Goal: Task Accomplishment & Management: Complete application form

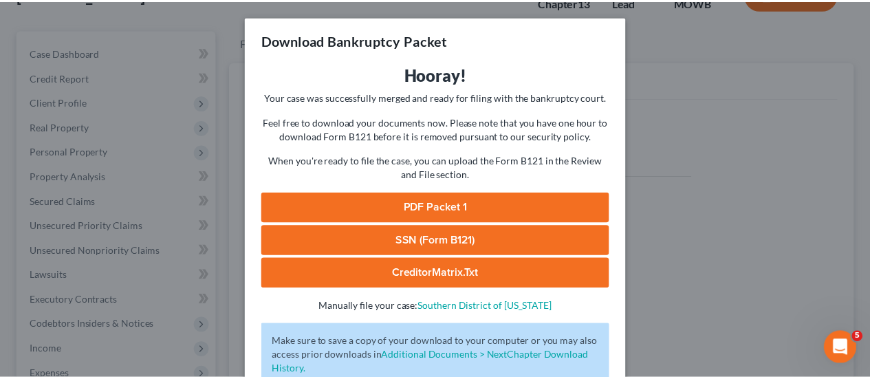
scroll to position [94, 0]
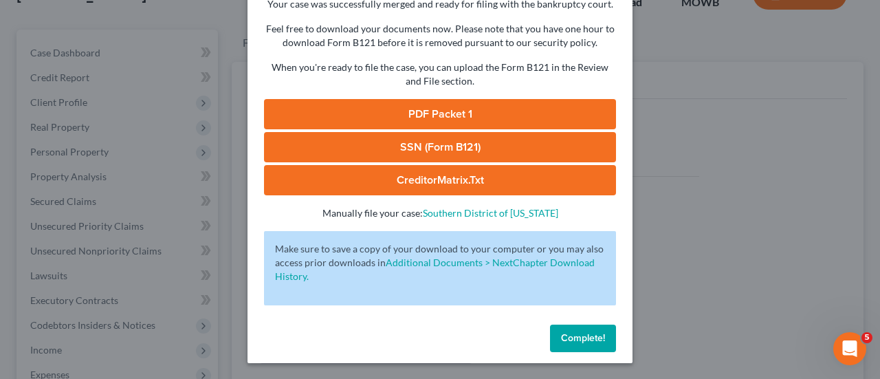
click at [583, 342] on span "Complete!" at bounding box center [583, 338] width 44 height 12
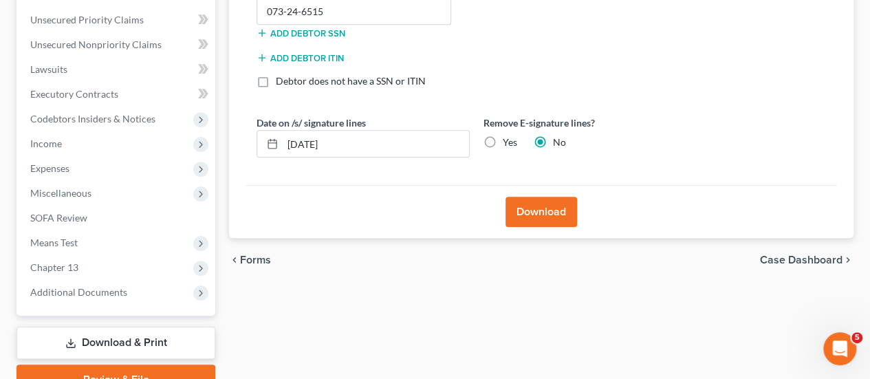
scroll to position [375, 0]
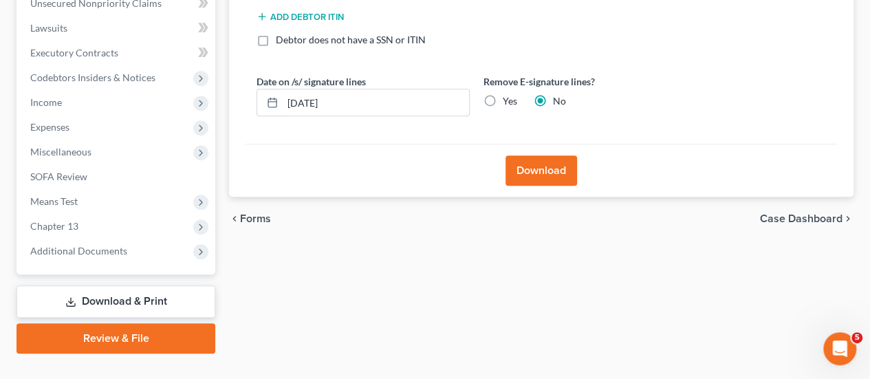
click at [117, 323] on link "Review & File" at bounding box center [116, 338] width 199 height 30
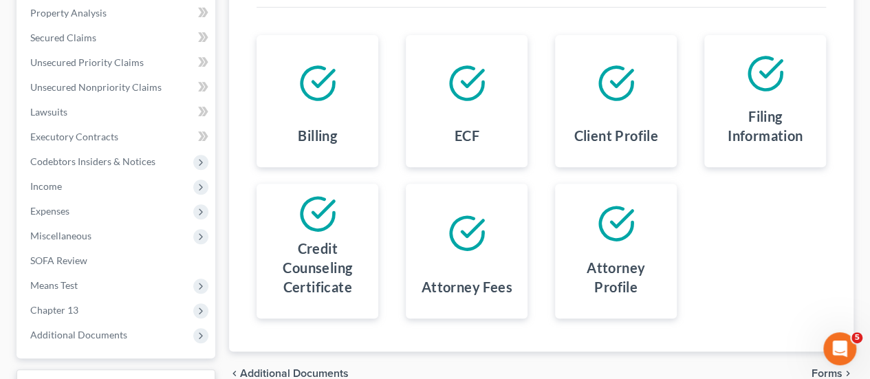
scroll to position [375, 0]
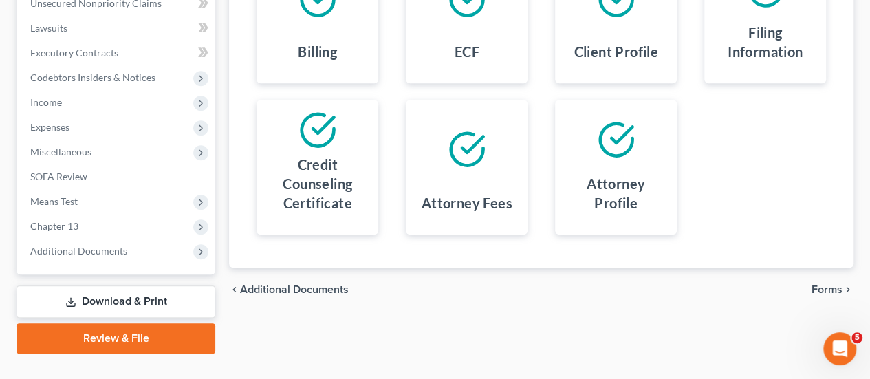
click at [840, 284] on span "Forms" at bounding box center [827, 289] width 31 height 11
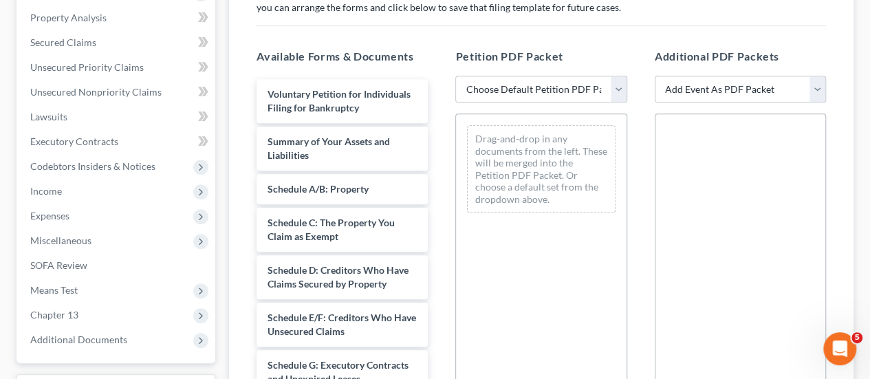
scroll to position [169, 0]
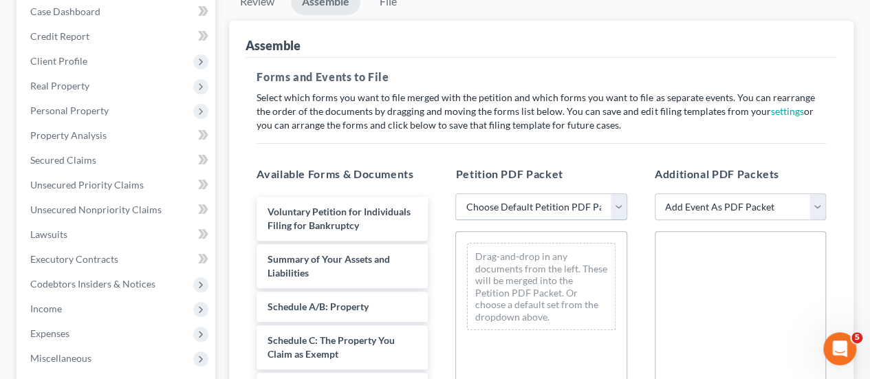
click at [603, 193] on select "Choose Default Petition PDF Packet Emergency Filing (Voluntary Petition and Cre…" at bounding box center [540, 207] width 171 height 28
click at [455, 193] on select "Choose Default Petition PDF Packet Emergency Filing (Voluntary Petition and Cre…" at bounding box center [540, 207] width 171 height 28
click at [757, 193] on select "Add Event As PDF Packet Affidavit re: NO Tax Returns Amended Matrix Adding Cred…" at bounding box center [740, 207] width 171 height 28
click at [832, 122] on div "Forms and Events to File Select which forms you want to file merged with the pe…" at bounding box center [542, 348] width 592 height 580
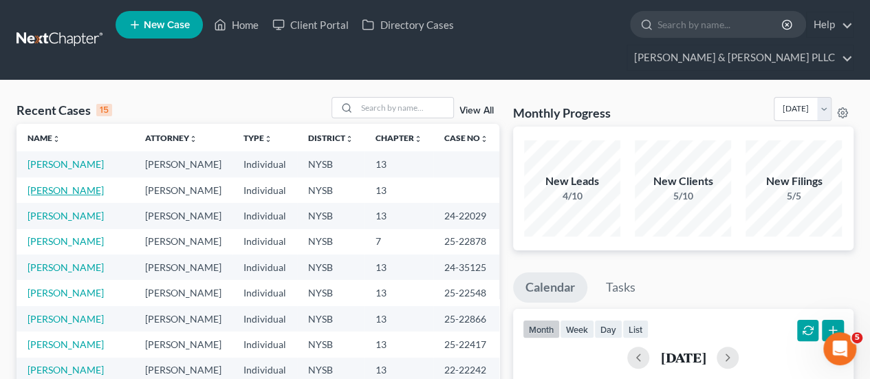
click at [77, 184] on link "[PERSON_NAME]" at bounding box center [66, 190] width 76 height 12
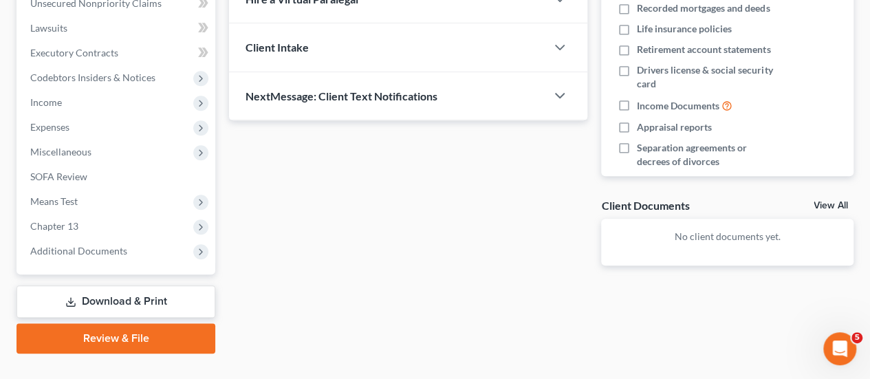
click at [133, 323] on link "Review & File" at bounding box center [116, 338] width 199 height 30
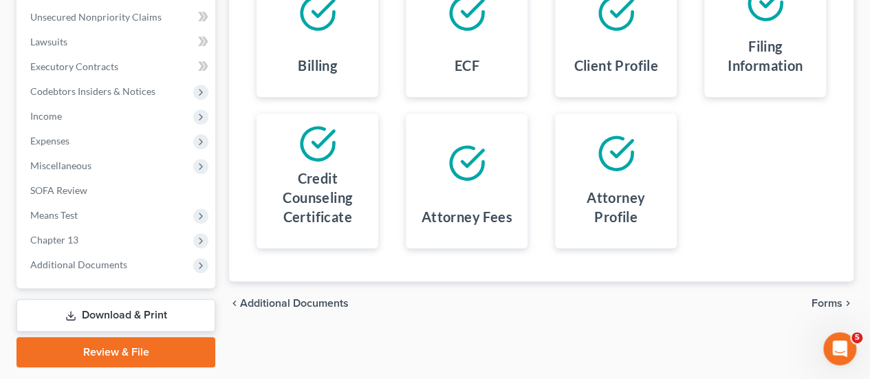
scroll to position [375, 0]
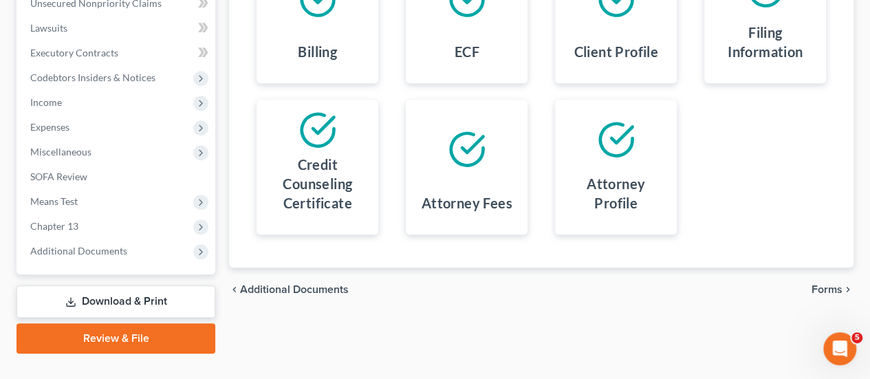
click at [834, 284] on span "Forms" at bounding box center [827, 289] width 31 height 11
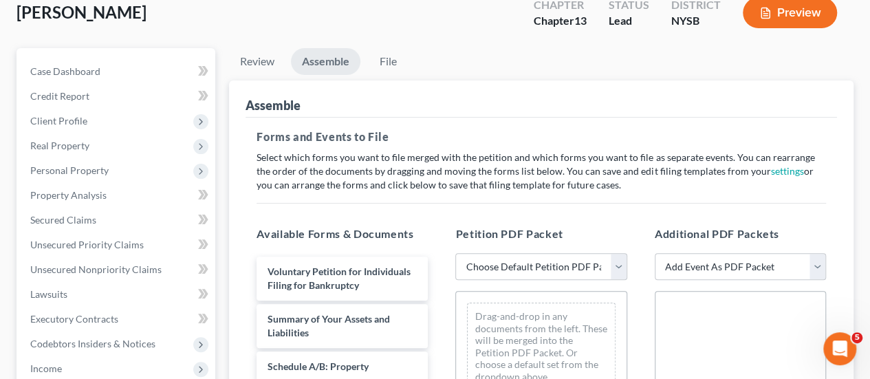
scroll to position [138, 0]
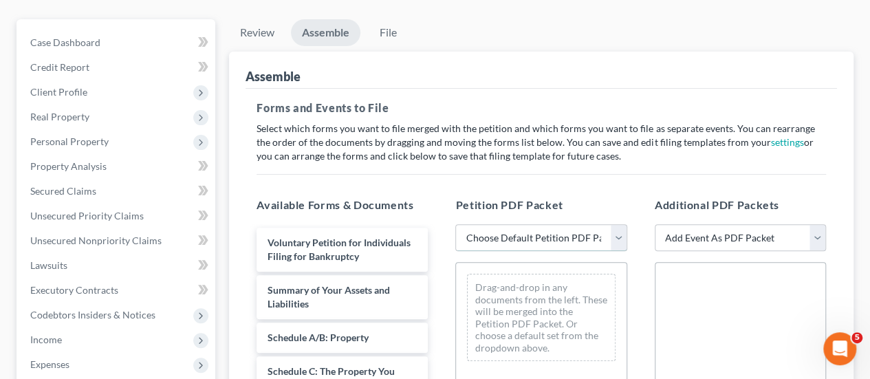
click at [574, 224] on select "Choose Default Petition PDF Packet Emergency Filing (Voluntary Petition and Cre…" at bounding box center [540, 238] width 171 height 28
click at [593, 197] on h5 "Petition PDF Packet" at bounding box center [540, 205] width 171 height 17
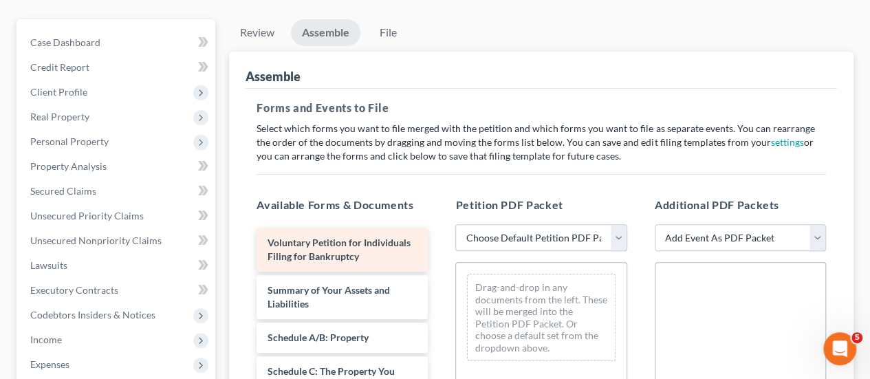
click at [337, 237] on span "Voluntary Petition for Individuals Filing for Bankruptcy" at bounding box center [339, 249] width 143 height 25
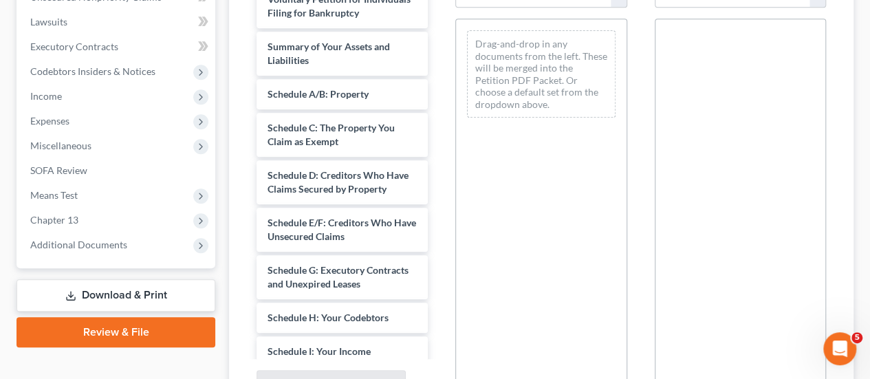
scroll to position [497, 0]
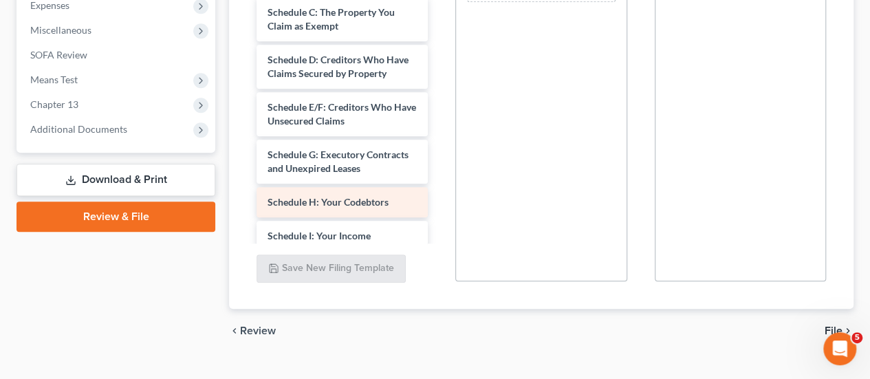
click at [347, 207] on span "Schedule H: Your Codebtors" at bounding box center [328, 202] width 121 height 12
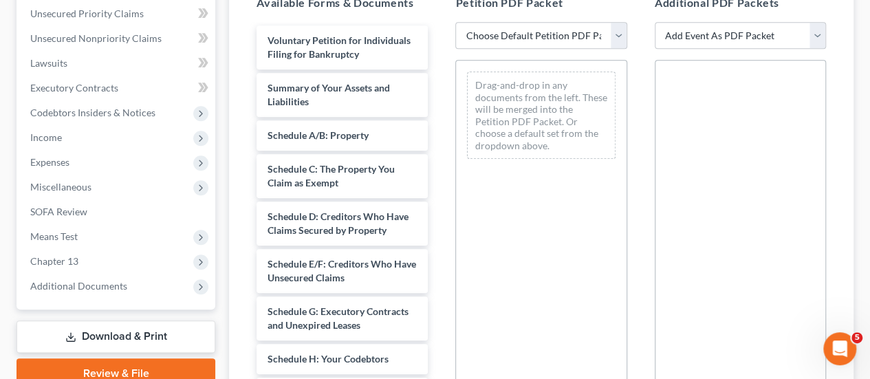
scroll to position [222, 0]
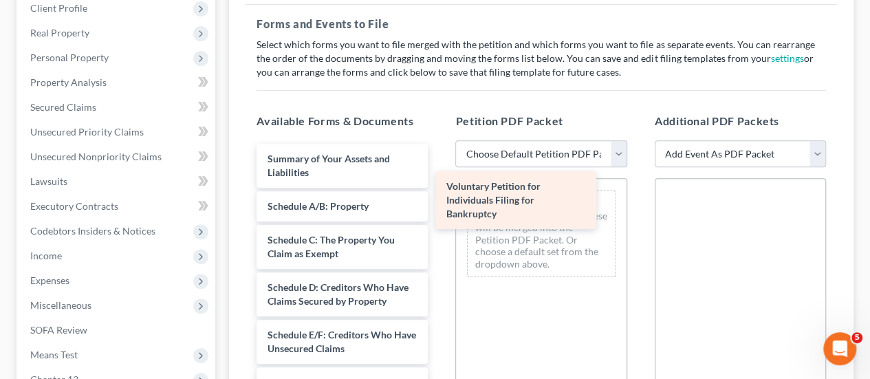
drag, startPoint x: 360, startPoint y: 151, endPoint x: 542, endPoint y: 204, distance: 189.4
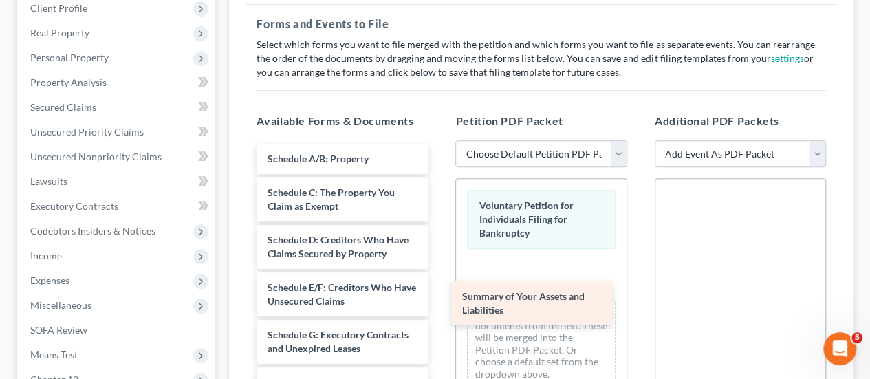
drag, startPoint x: 372, startPoint y: 129, endPoint x: 568, endPoint y: 292, distance: 255.4
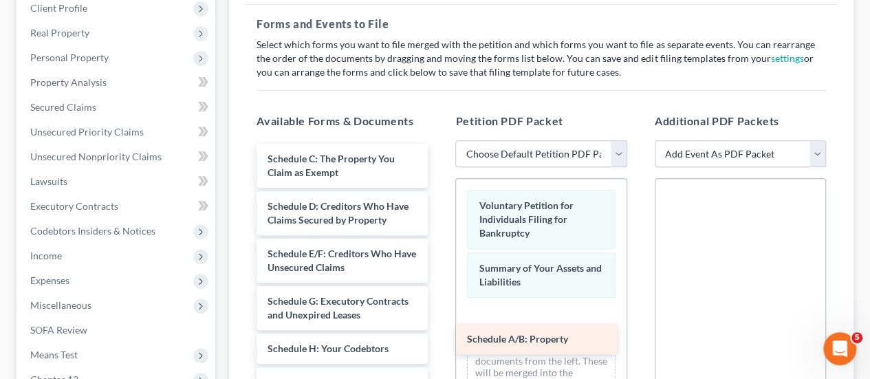
drag, startPoint x: 354, startPoint y: 130, endPoint x: 553, endPoint y: 332, distance: 284.1
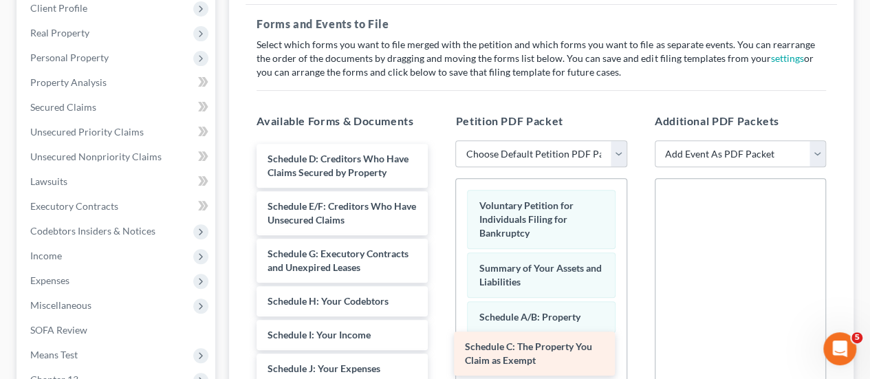
drag, startPoint x: 343, startPoint y: 136, endPoint x: 541, endPoint y: 350, distance: 291.1
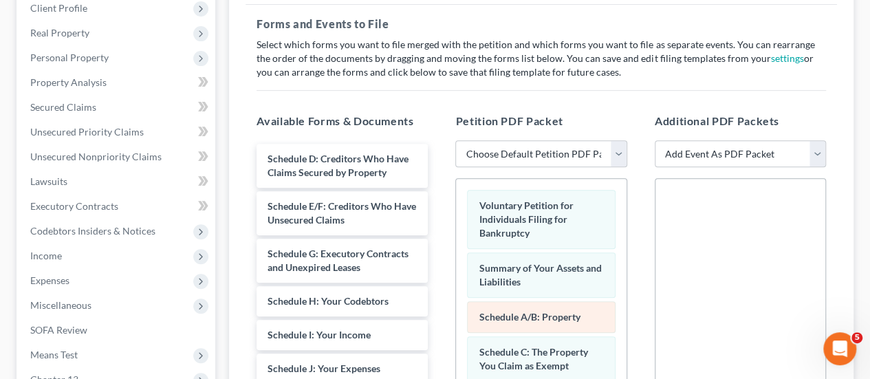
scroll to position [290, 0]
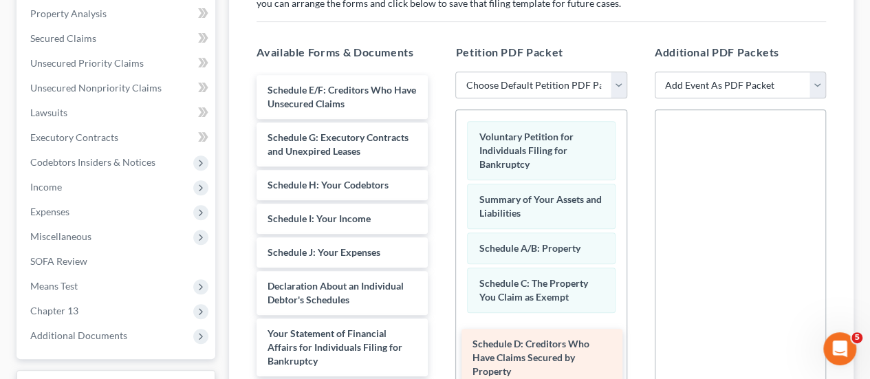
drag, startPoint x: 366, startPoint y: 81, endPoint x: 565, endPoint y: 349, distance: 334.3
click at [439, 349] on div "Schedule D: Creditors Who Have Claims Secured by Property Schedule D: Creditors…" at bounding box center [342, 337] width 193 height 525
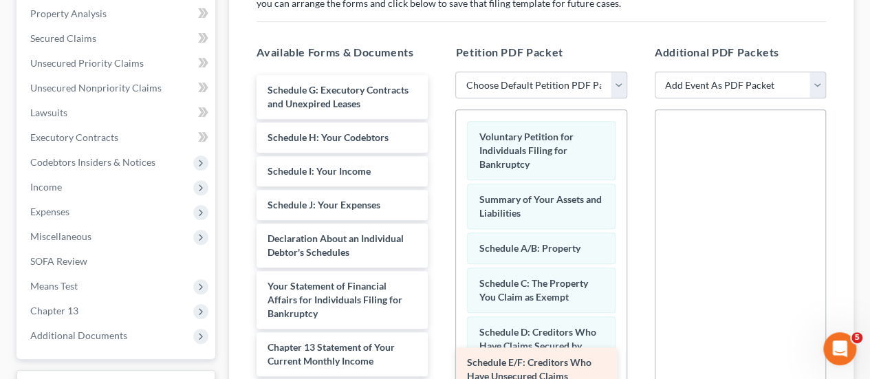
drag, startPoint x: 334, startPoint y: 76, endPoint x: 534, endPoint y: 375, distance: 359.1
click at [439, 375] on div "Schedule E/F: Creditors Who Have Unsecured Claims Schedule E/F: Creditors Who H…" at bounding box center [342, 313] width 193 height 477
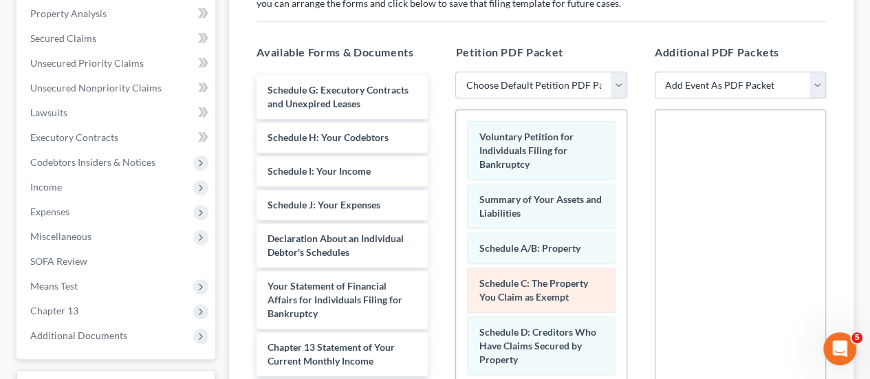
scroll to position [50, 0]
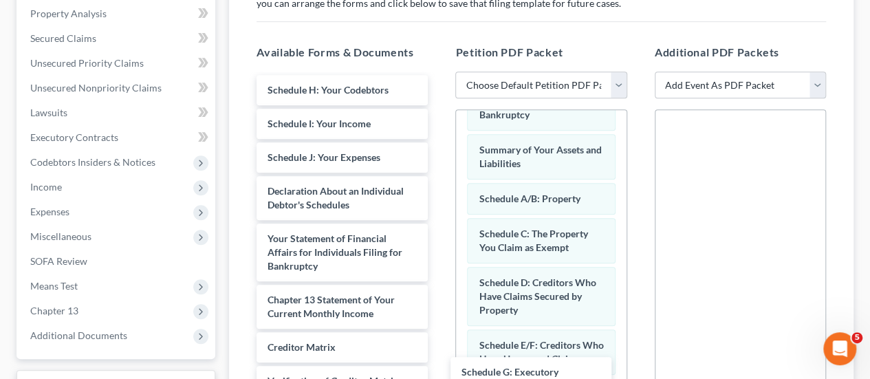
drag, startPoint x: 360, startPoint y: 80, endPoint x: 554, endPoint y: 389, distance: 364.1
click at [554, 378] on html "Home New Case Client Portal Directory Cases [PERSON_NAME] & [PERSON_NAME] PLLC …" at bounding box center [435, 161] width 870 height 902
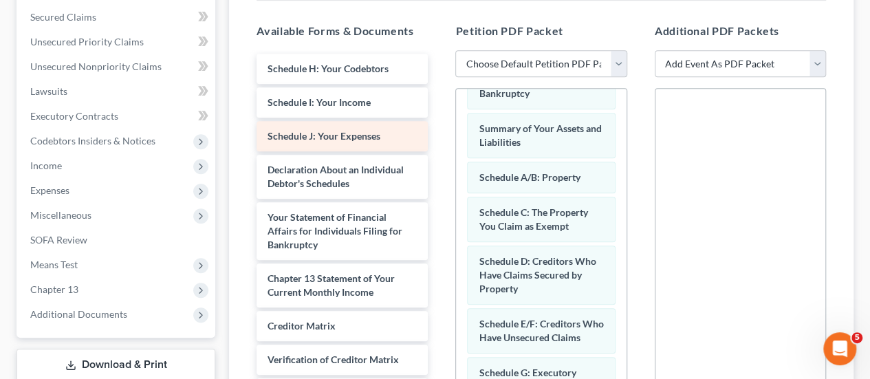
scroll to position [290, 0]
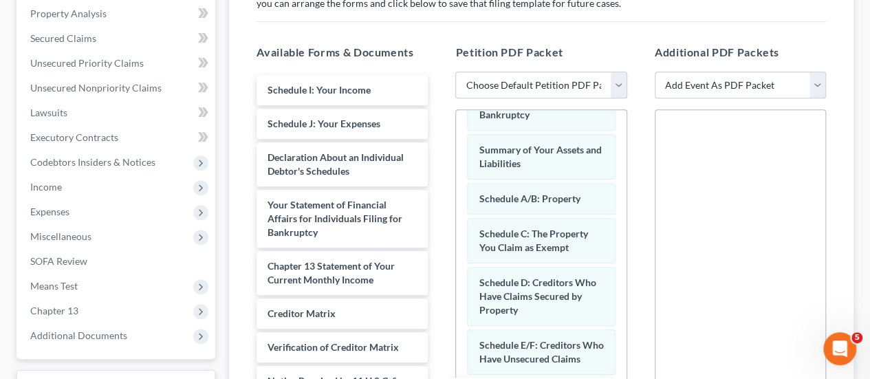
drag, startPoint x: 361, startPoint y: 65, endPoint x: 555, endPoint y: 393, distance: 380.6
click at [555, 378] on html "Home New Case Client Portal Directory Cases [PERSON_NAME] & [PERSON_NAME] PLLC …" at bounding box center [435, 161] width 870 height 902
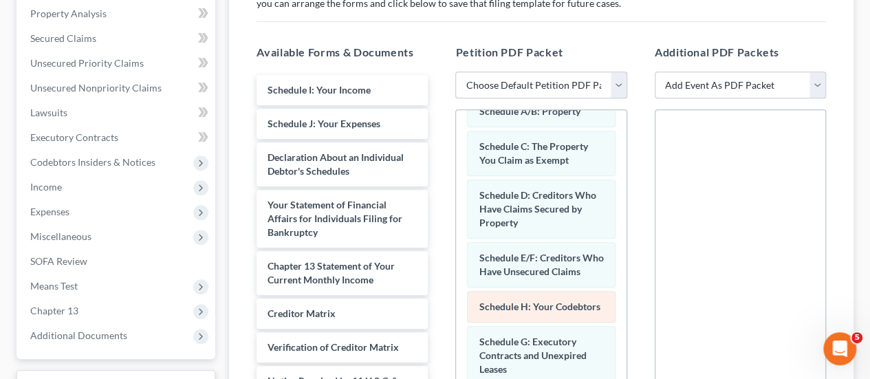
scroll to position [160, 0]
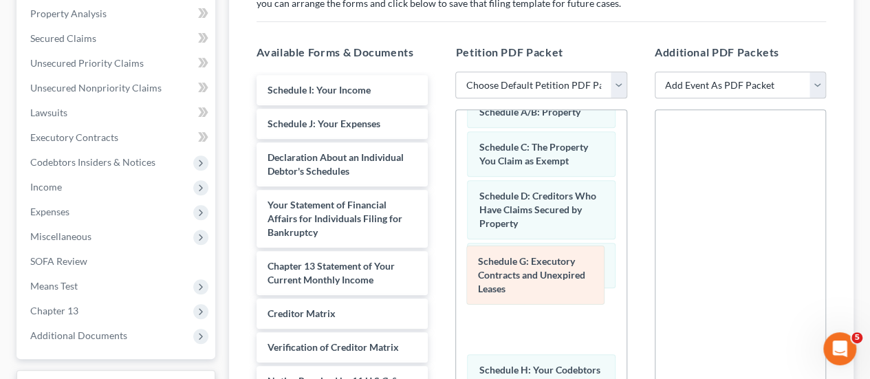
drag, startPoint x: 538, startPoint y: 323, endPoint x: 537, endPoint y: 267, distance: 55.7
click at [537, 267] on div "Schedule G: Executory Contracts and Unexpired Leases Voluntary Petition for Ind…" at bounding box center [541, 230] width 170 height 513
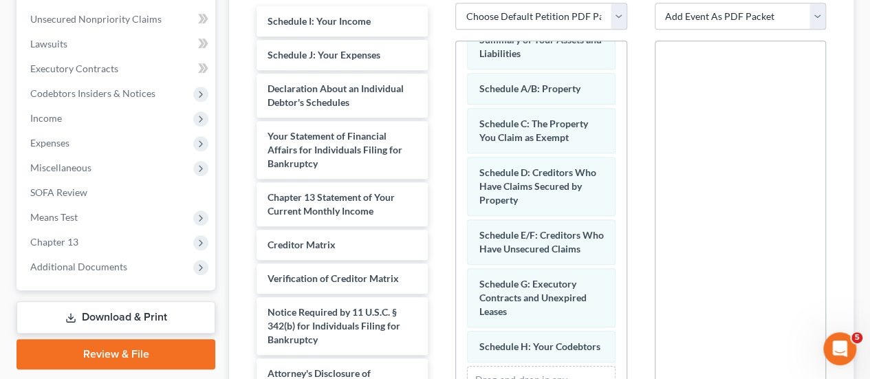
scroll to position [348, 0]
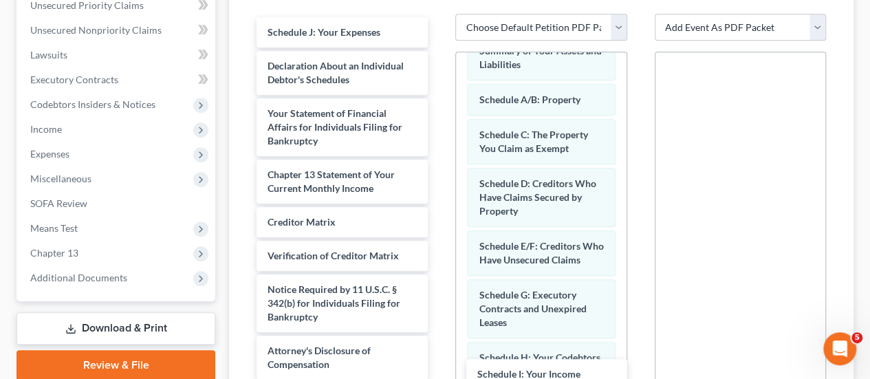
drag, startPoint x: 319, startPoint y: 12, endPoint x: 529, endPoint y: 380, distance: 423.6
click at [529, 378] on html "Home New Case Client Portal Directory Cases [PERSON_NAME] & [PERSON_NAME] PLLC …" at bounding box center [435, 103] width 870 height 902
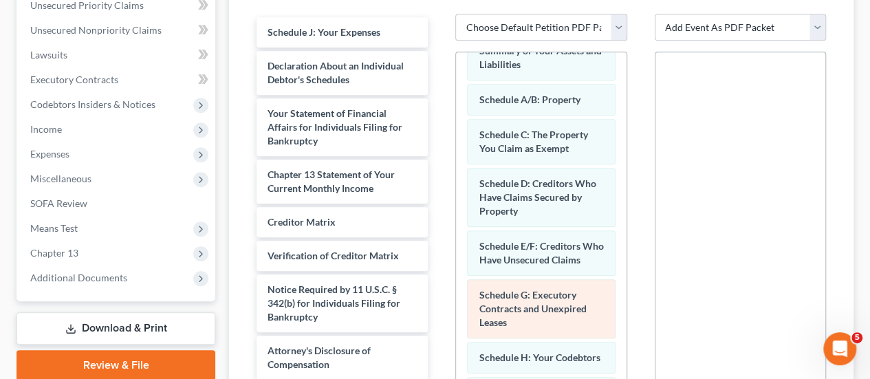
scroll to position [194, 0]
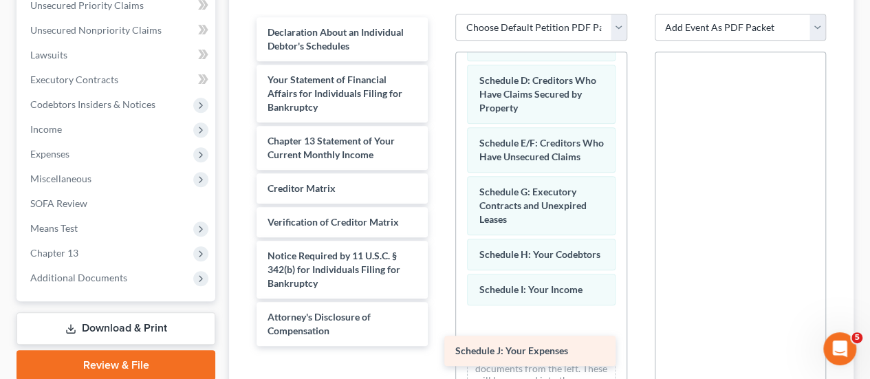
drag, startPoint x: 340, startPoint y: 6, endPoint x: 528, endPoint y: 351, distance: 392.5
click at [439, 346] on div "Schedule J: Your Expenses Schedule J: Your Expenses Declaration About an Indivi…" at bounding box center [342, 181] width 193 height 329
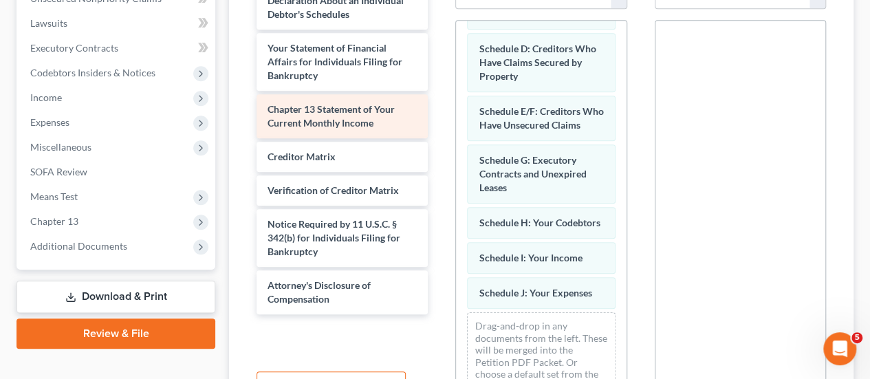
scroll to position [348, 0]
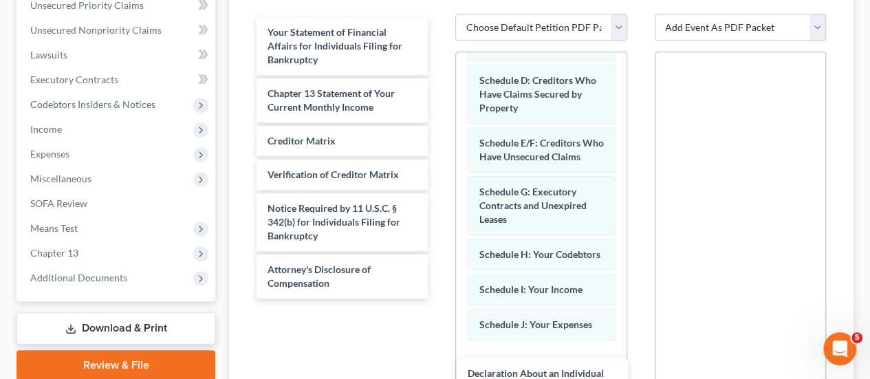
drag, startPoint x: 362, startPoint y: 14, endPoint x: 562, endPoint y: 382, distance: 418.3
click at [562, 378] on html "Home New Case Client Portal Directory Cases [PERSON_NAME] & [PERSON_NAME] PLLC …" at bounding box center [435, 103] width 870 height 902
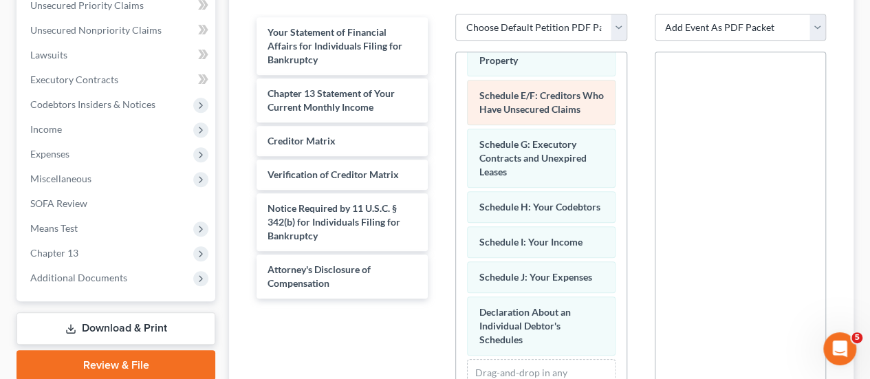
scroll to position [263, 0]
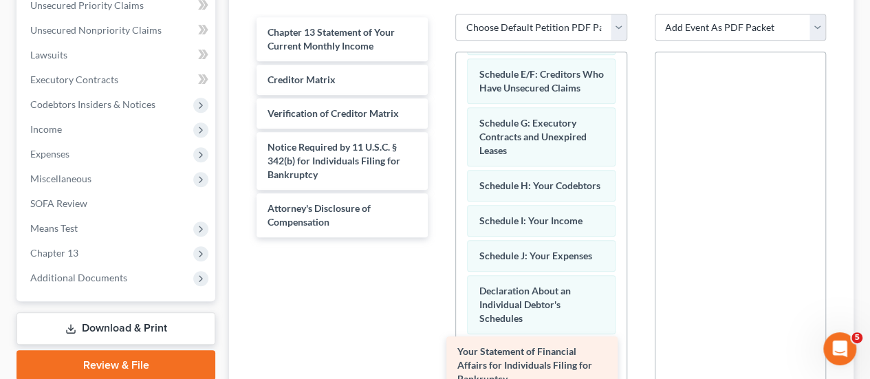
drag, startPoint x: 371, startPoint y: 25, endPoint x: 563, endPoint y: 366, distance: 390.9
click at [439, 237] on div "Your Statement of Financial Affairs for Individuals Filing for Bankruptcy Your …" at bounding box center [342, 127] width 193 height 220
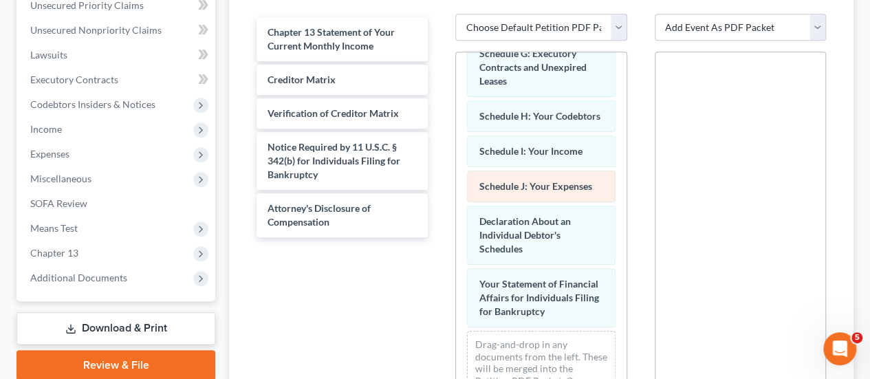
scroll to position [367, 0]
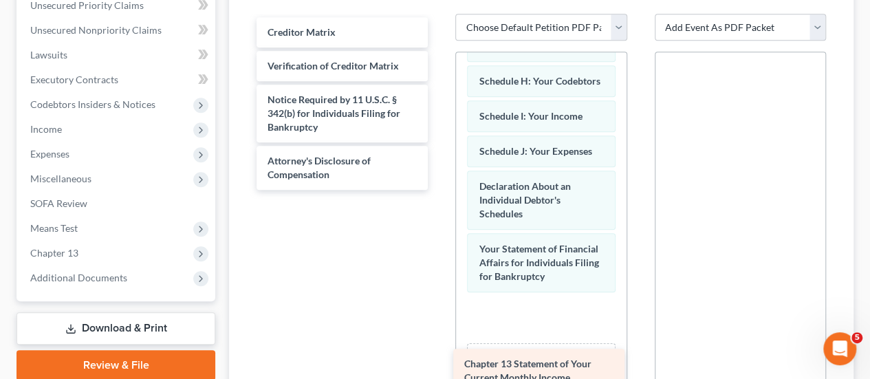
drag, startPoint x: 354, startPoint y: 5, endPoint x: 550, endPoint y: 363, distance: 408.2
click at [439, 190] on div "Chapter 13 Statement of Your Current Monthly Income Chapter 13 Statement of You…" at bounding box center [342, 103] width 193 height 173
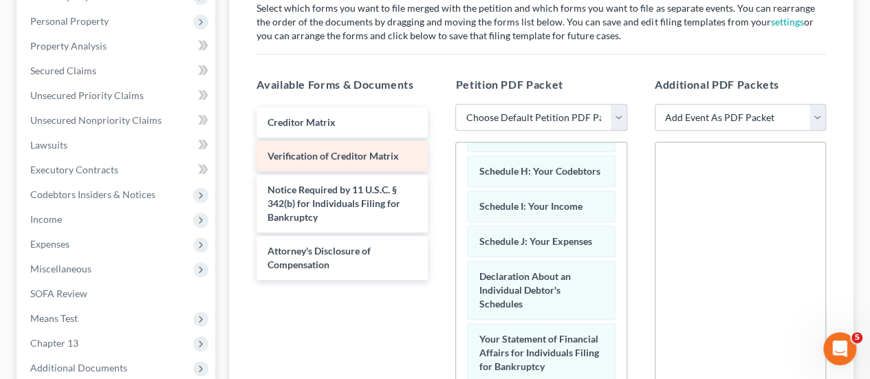
scroll to position [279, 0]
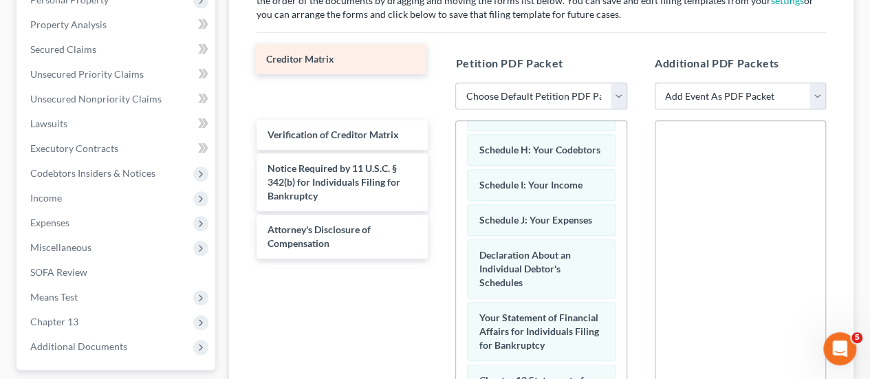
drag, startPoint x: 378, startPoint y: 78, endPoint x: 377, endPoint y: 61, distance: 16.6
click at [377, 86] on div "Creditor Matrix Creditor Matrix Creditor Matrix Verification of Creditor Matrix…" at bounding box center [342, 172] width 193 height 173
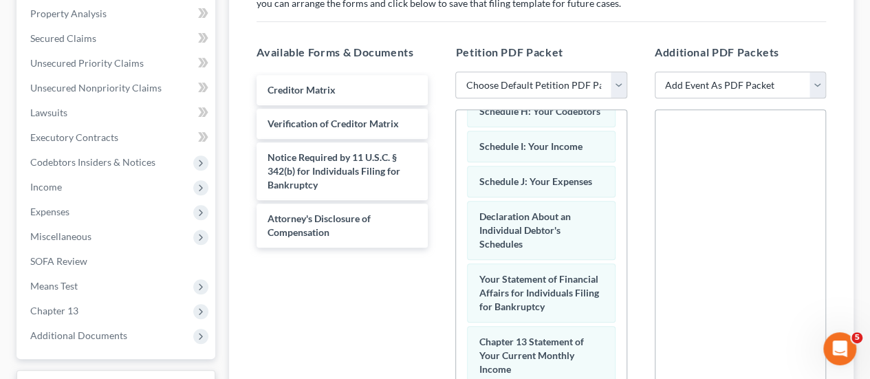
scroll to position [301, 0]
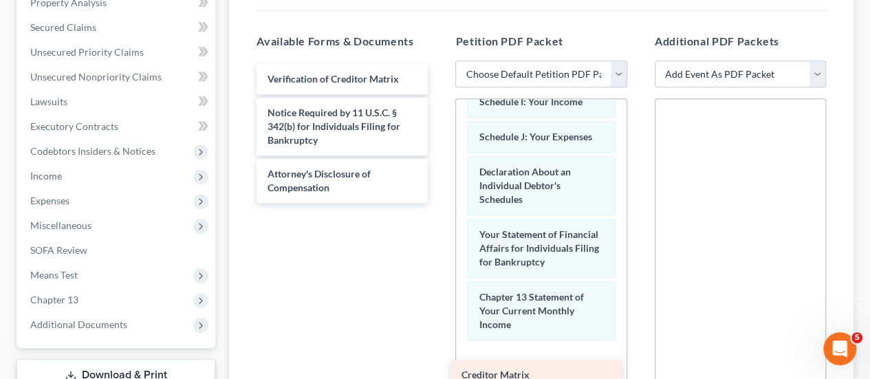
drag, startPoint x: 358, startPoint y: 50, endPoint x: 552, endPoint y: 372, distance: 375.9
click at [439, 203] on div "Creditor Matrix Creditor Matrix Verification of Creditor Matrix Notice Required…" at bounding box center [342, 133] width 193 height 139
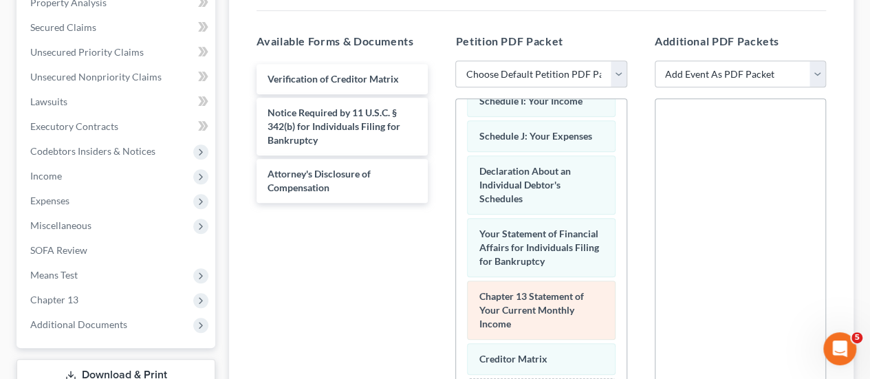
scroll to position [464, 0]
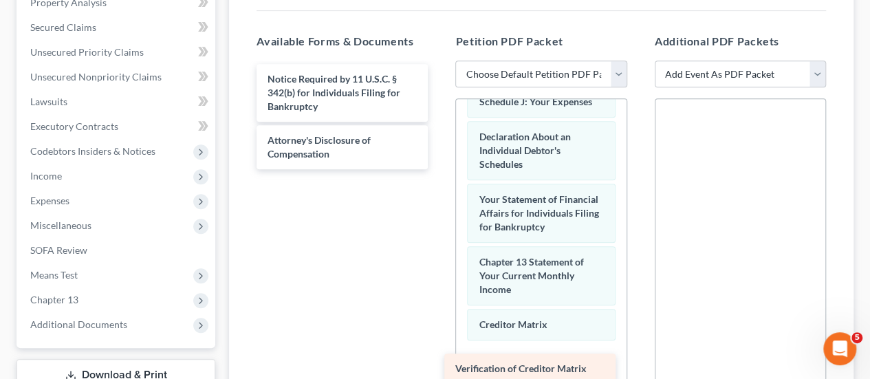
drag, startPoint x: 350, startPoint y: 52, endPoint x: 538, endPoint y: 368, distance: 367.4
click at [439, 169] on div "Verification of Creditor Matrix Verification of Creditor Matrix Notice Required…" at bounding box center [342, 116] width 193 height 105
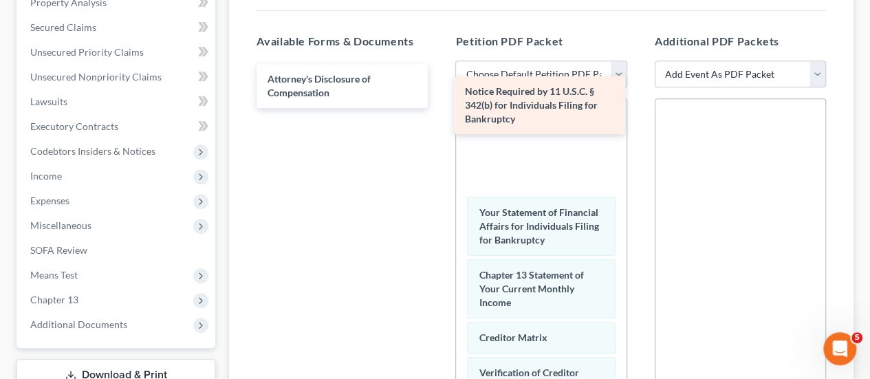
scroll to position [512, 0]
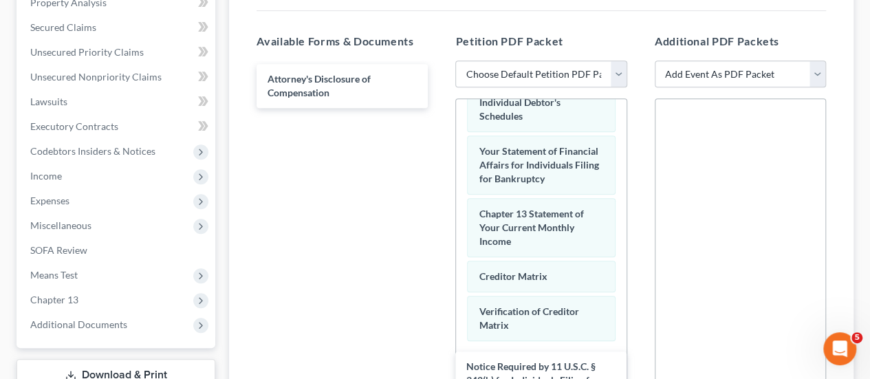
drag, startPoint x: 336, startPoint y: 69, endPoint x: 535, endPoint y: 383, distance: 371.4
click at [535, 378] on html "Home New Case Client Portal Directory Cases [PERSON_NAME] & [PERSON_NAME] PLLC …" at bounding box center [435, 150] width 870 height 902
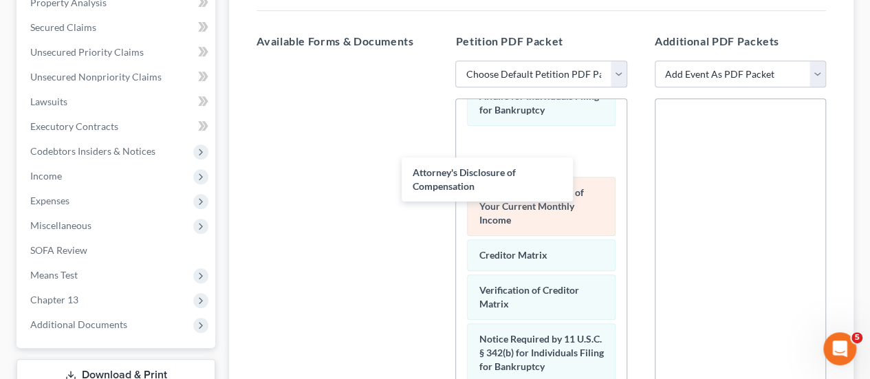
scroll to position [581, 0]
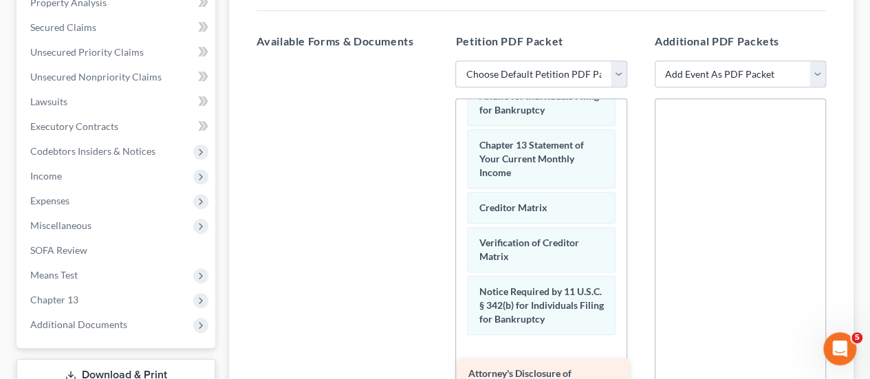
drag, startPoint x: 347, startPoint y: 58, endPoint x: 548, endPoint y: 379, distance: 378.3
click at [439, 61] on div "Attorney's Disclosure of Compensation Attorney's Disclosure of Compensation" at bounding box center [342, 61] width 193 height 0
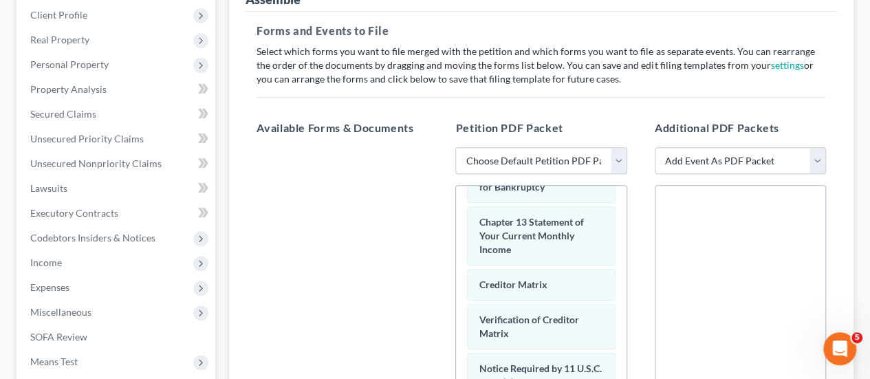
scroll to position [200, 0]
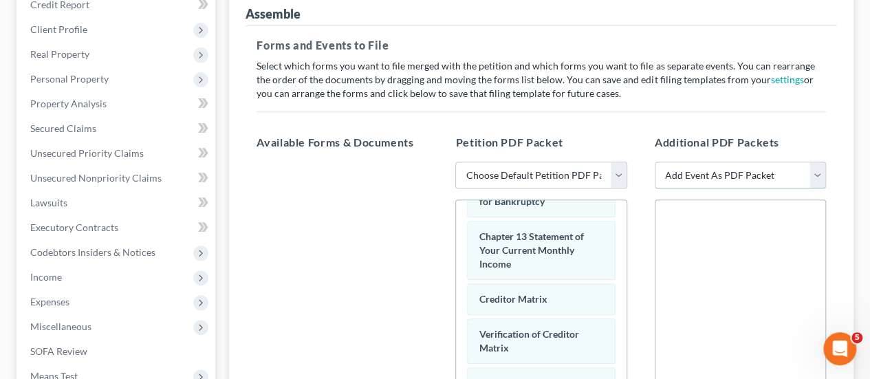
click at [792, 162] on select "Add Event As PDF Packet Certificate of Credit Counseling Chapter 13 Calculation…" at bounding box center [740, 176] width 171 height 28
select select "0"
click at [655, 162] on select "Add Event As PDF Packet Certificate of Credit Counseling Chapter 13 Calculation…" at bounding box center [740, 176] width 171 height 28
select select
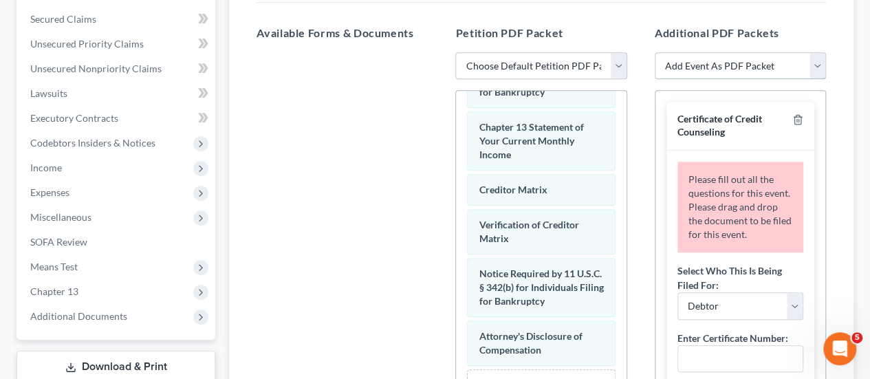
scroll to position [338, 0]
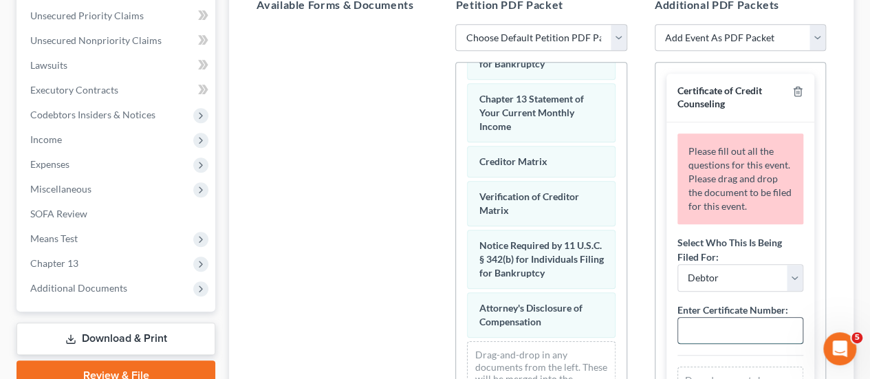
click at [725, 318] on input "text" at bounding box center [740, 331] width 125 height 26
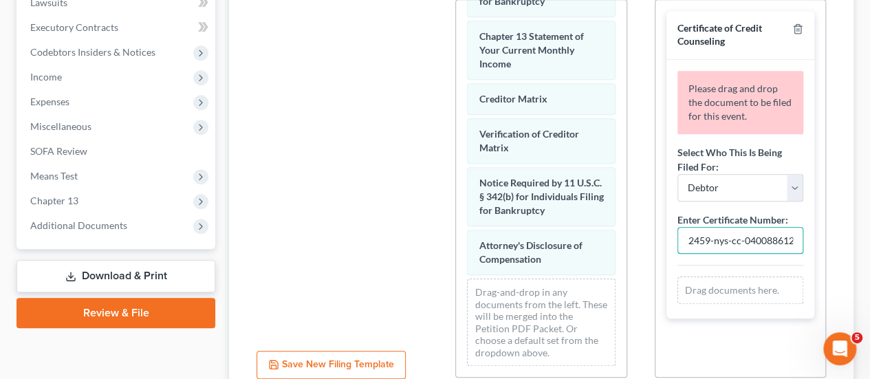
scroll to position [475, 0]
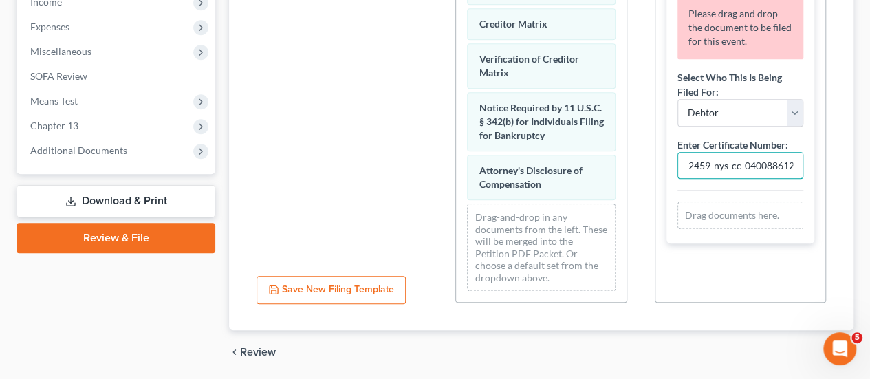
type input "12459-nys-cc-040088612"
drag, startPoint x: 755, startPoint y: 189, endPoint x: 750, endPoint y: 224, distance: 34.7
click at [750, 224] on div "Certificate of Credit Counseling Please drag and drop the document to be filed …" at bounding box center [741, 89] width 170 height 329
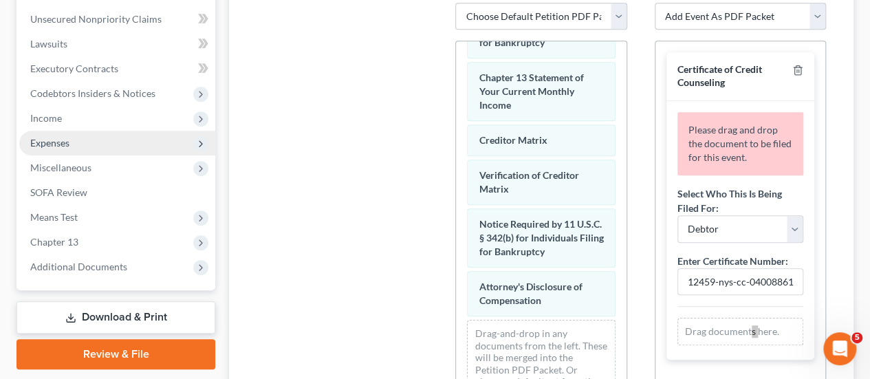
scroll to position [497, 0]
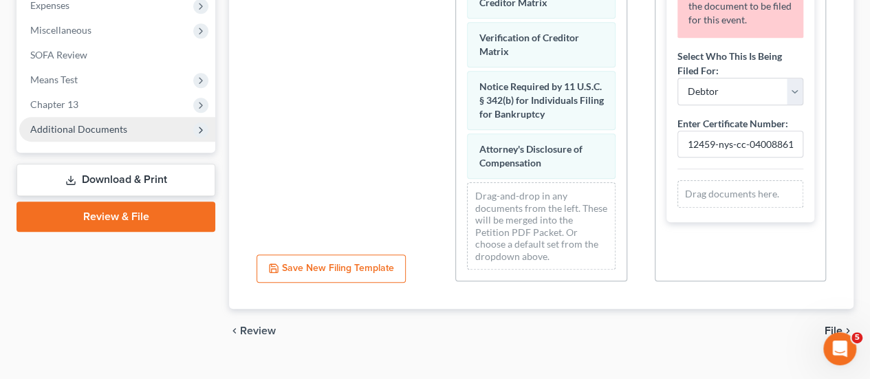
click at [103, 123] on span "Additional Documents" at bounding box center [78, 129] width 97 height 12
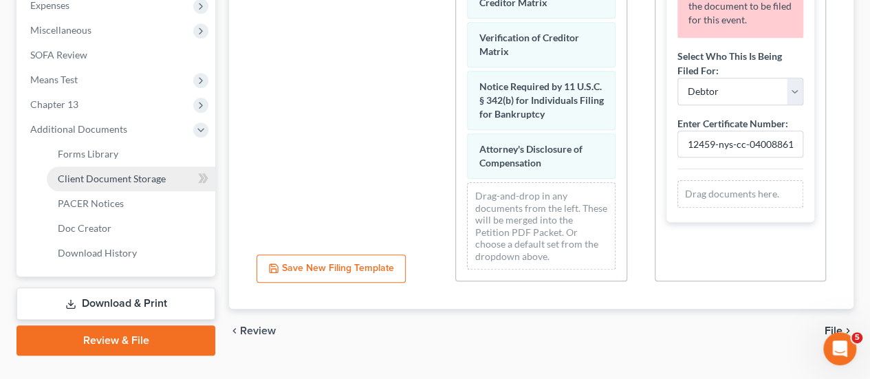
click at [120, 173] on span "Client Document Storage" at bounding box center [112, 179] width 108 height 12
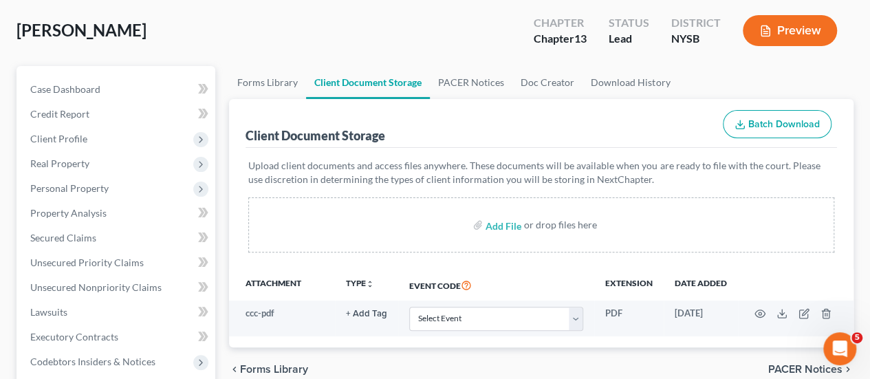
scroll to position [138, 0]
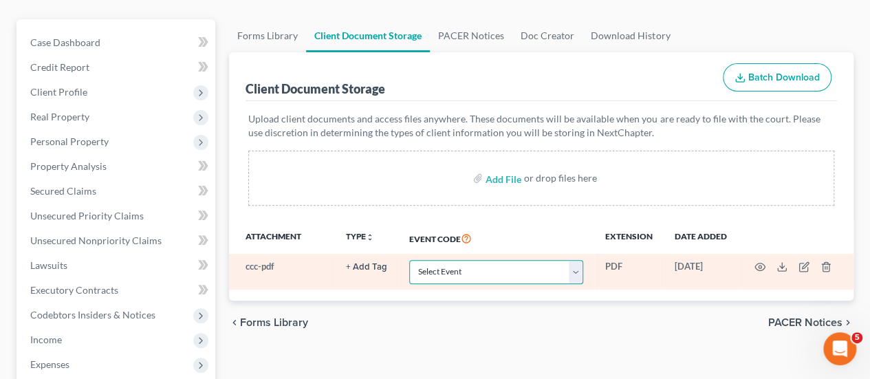
click at [575, 260] on select "Select Event Certificate of Credit Counseling Chapter 13 Calculation of Disposa…" at bounding box center [496, 272] width 174 height 24
select select "0"
click at [409, 260] on select "Select Event Certificate of Credit Counseling Chapter 13 Calculation of Disposa…" at bounding box center [496, 272] width 174 height 24
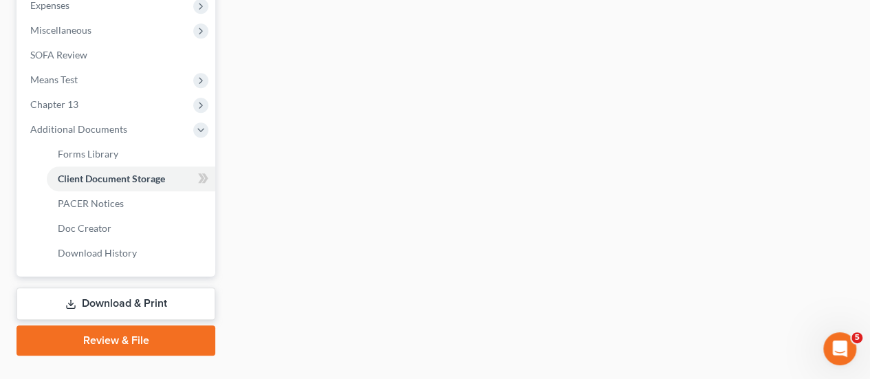
scroll to position [499, 0]
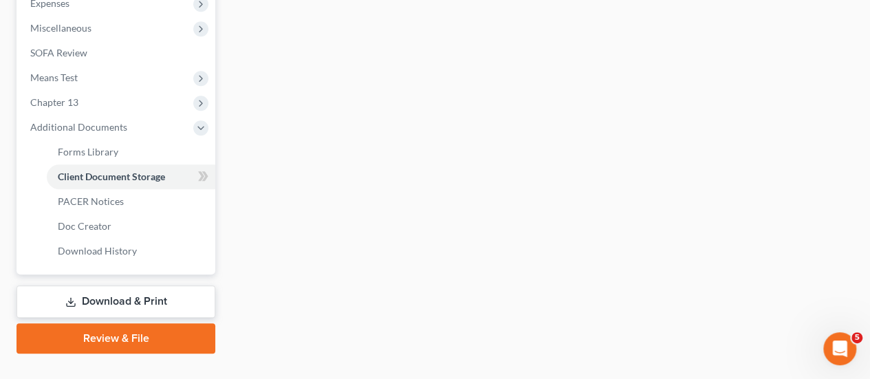
click at [125, 323] on link "Review & File" at bounding box center [116, 338] width 199 height 30
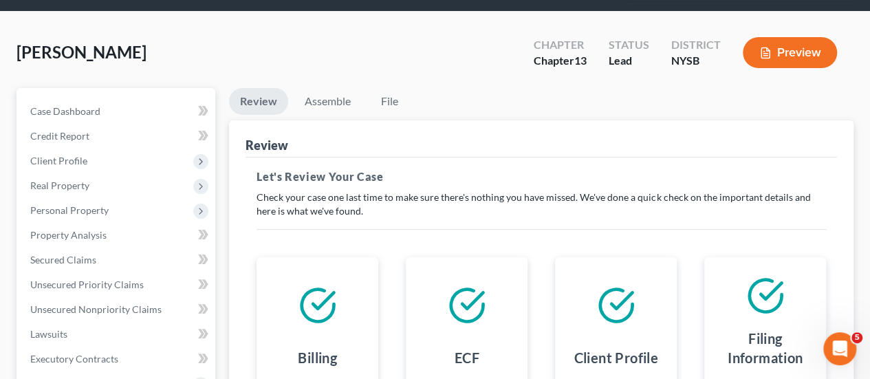
scroll to position [344, 0]
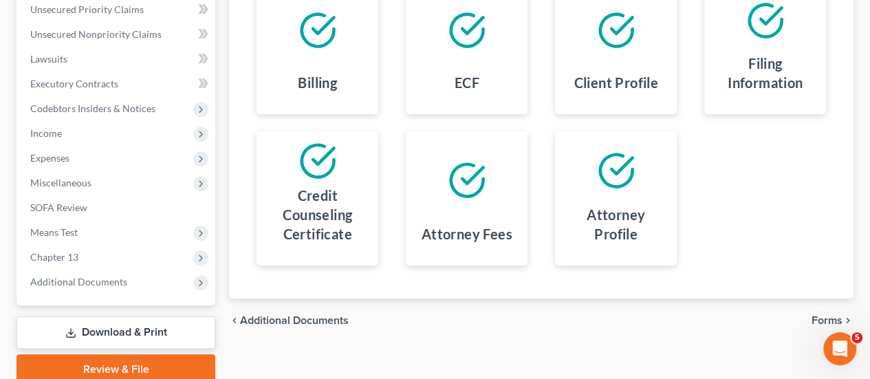
click at [818, 315] on span "Forms" at bounding box center [827, 320] width 31 height 11
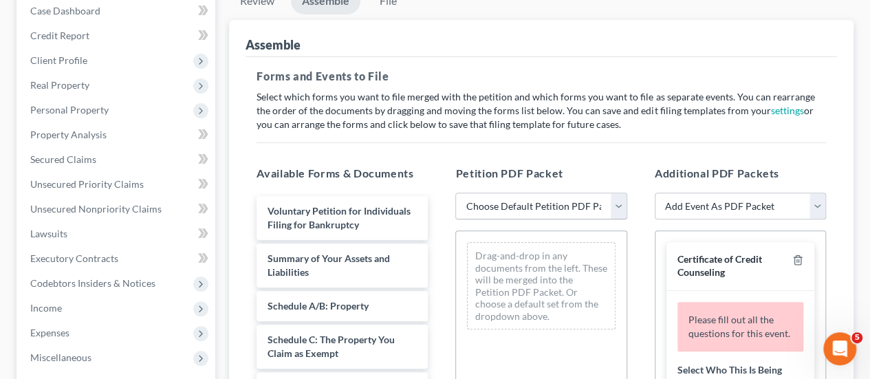
scroll to position [138, 0]
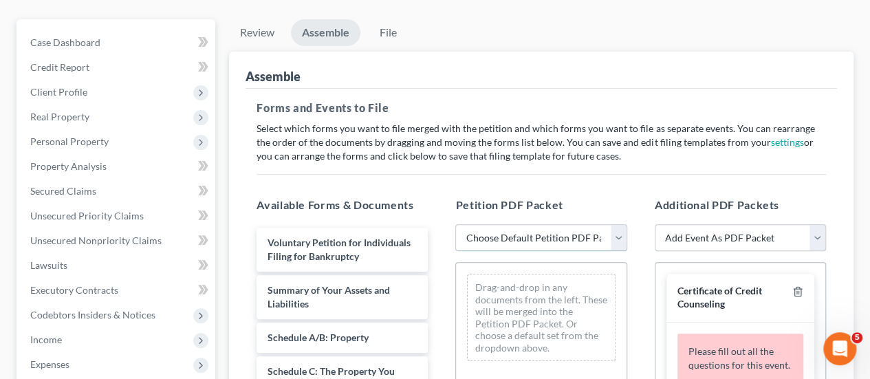
click at [552, 224] on select "Choose Default Petition PDF Packet Emergency Filing (Voluntary Petition and Cre…" at bounding box center [540, 238] width 171 height 28
click at [455, 224] on select "Choose Default Petition PDF Packet Emergency Filing (Voluntary Petition and Cre…" at bounding box center [540, 238] width 171 height 28
click at [620, 224] on select "Choose Default Petition PDF Packet Emergency Filing (Voluntary Petition and Cre…" at bounding box center [540, 238] width 171 height 28
select select "1"
click at [455, 224] on select "Choose Default Petition PDF Packet Emergency Filing (Voluntary Petition and Cre…" at bounding box center [540, 238] width 171 height 28
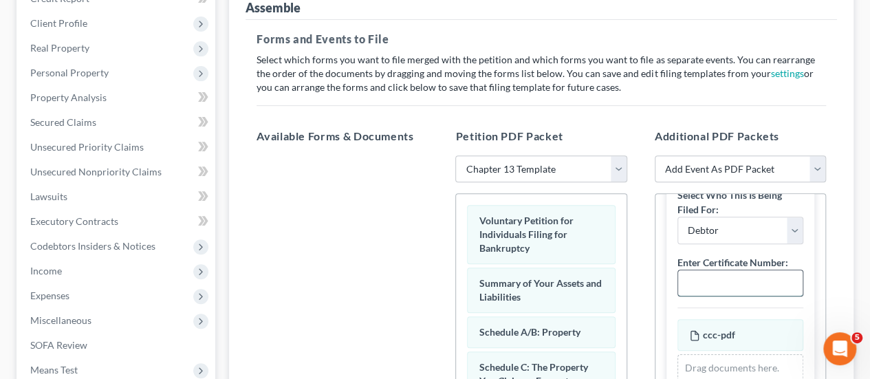
click at [717, 270] on input "text" at bounding box center [740, 283] width 125 height 26
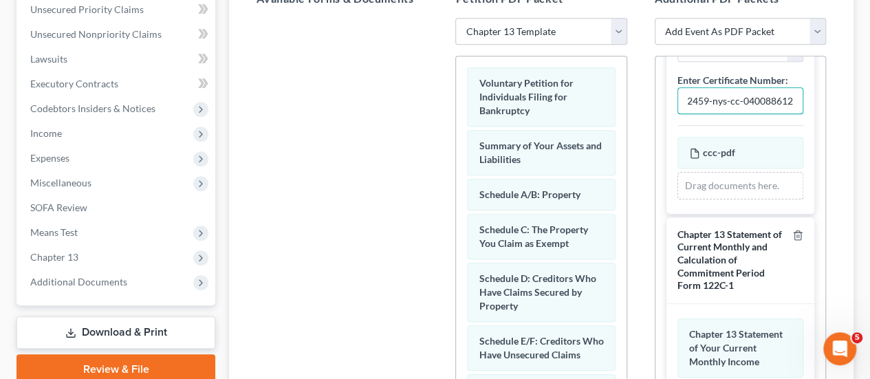
scroll to position [413, 0]
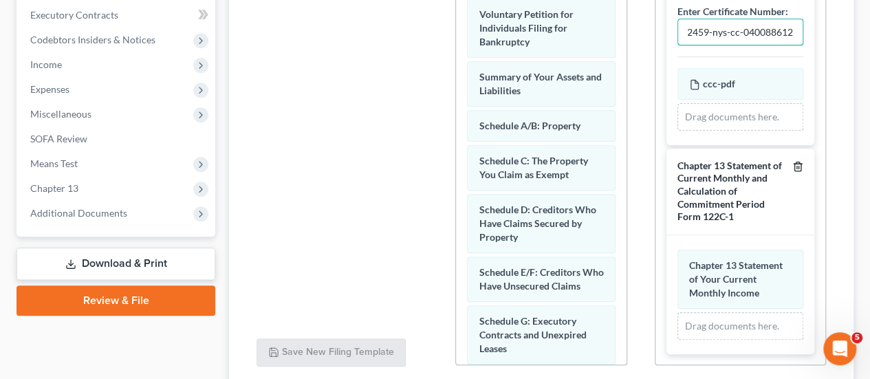
type input "12459-nys-cc-040088612"
click at [799, 166] on line "button" at bounding box center [799, 167] width 0 height 3
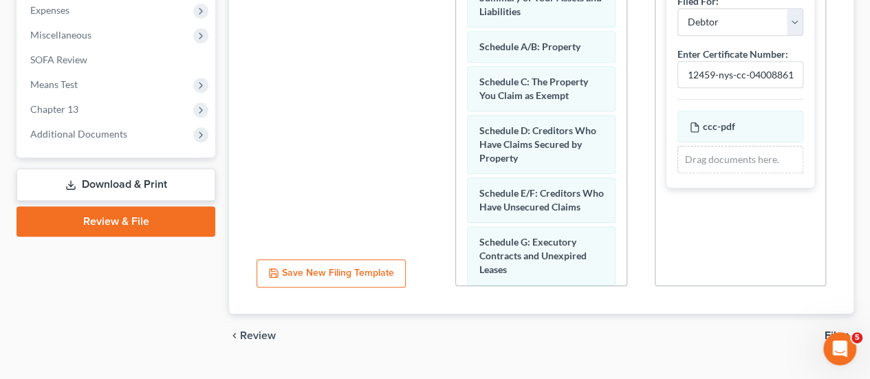
scroll to position [497, 0]
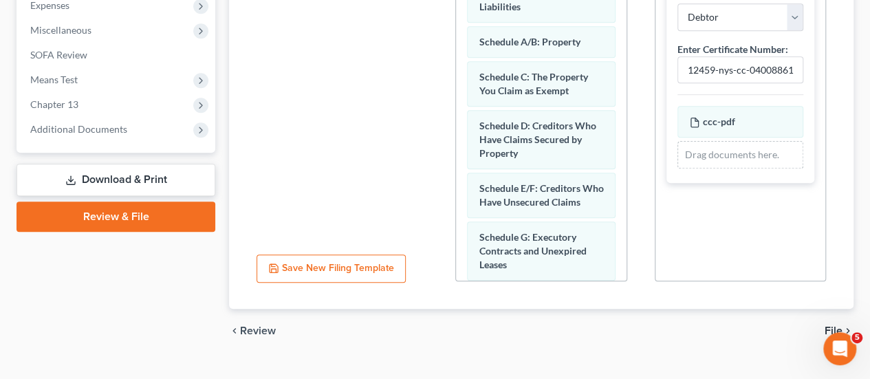
click at [833, 325] on span "File" at bounding box center [834, 330] width 18 height 11
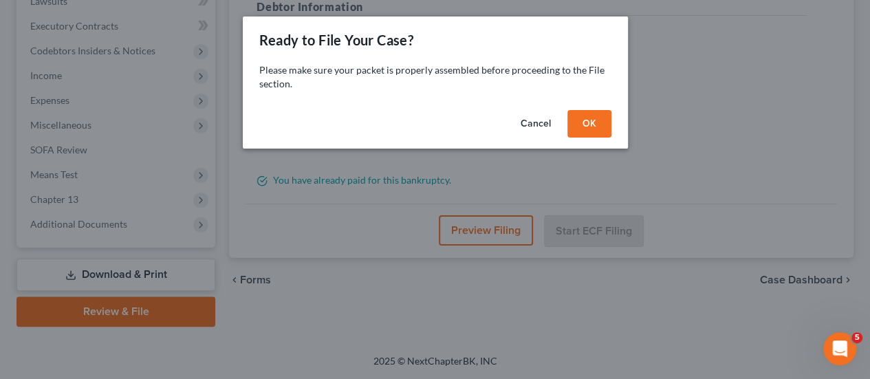
scroll to position [375, 0]
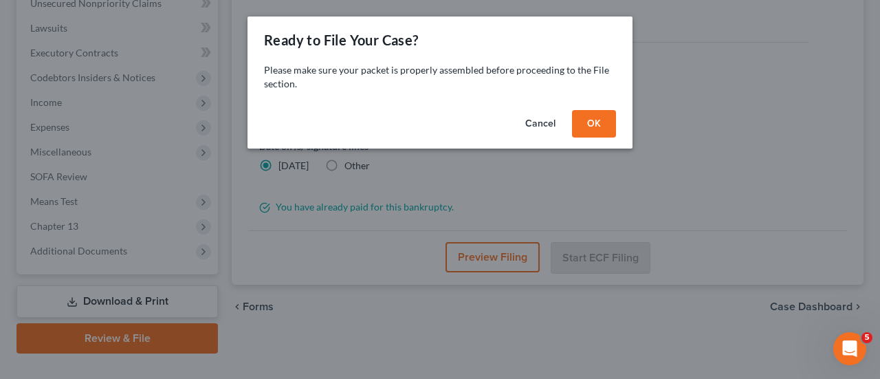
click at [603, 124] on button "OK" at bounding box center [594, 124] width 44 height 28
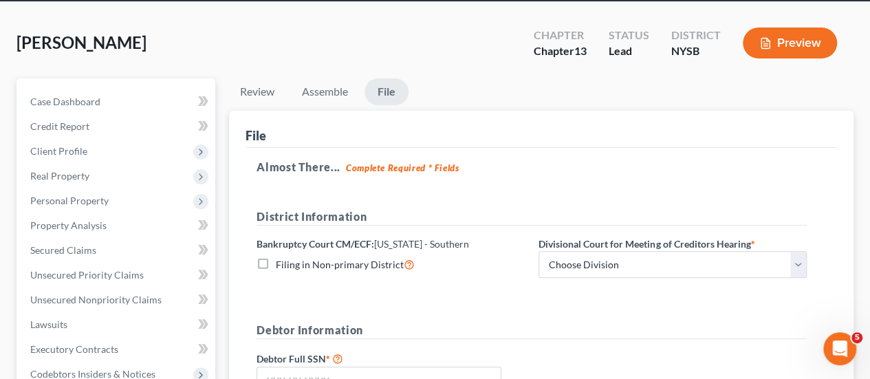
scroll to position [100, 0]
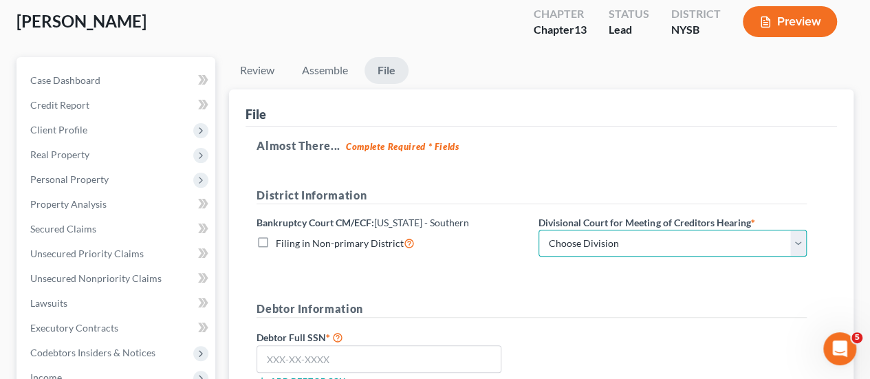
click at [635, 230] on select "Choose Division [GEOGRAPHIC_DATA] [GEOGRAPHIC_DATA] [GEOGRAPHIC_DATA]" at bounding box center [673, 244] width 268 height 28
select select "2"
click at [539, 230] on select "Choose Division [GEOGRAPHIC_DATA] [GEOGRAPHIC_DATA] [GEOGRAPHIC_DATA]" at bounding box center [673, 244] width 268 height 28
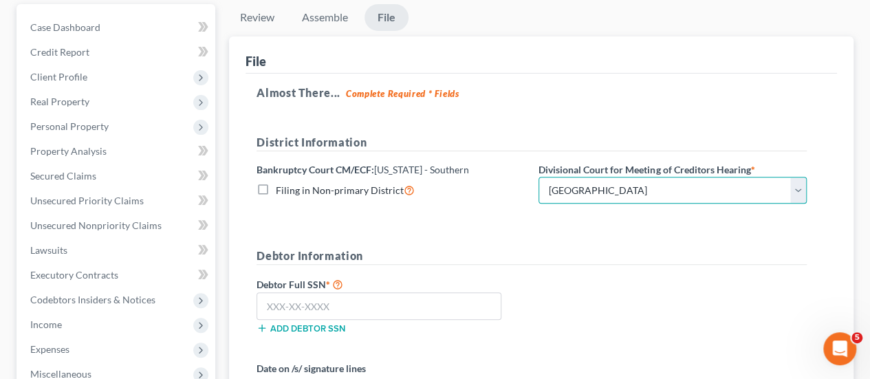
scroll to position [237, 0]
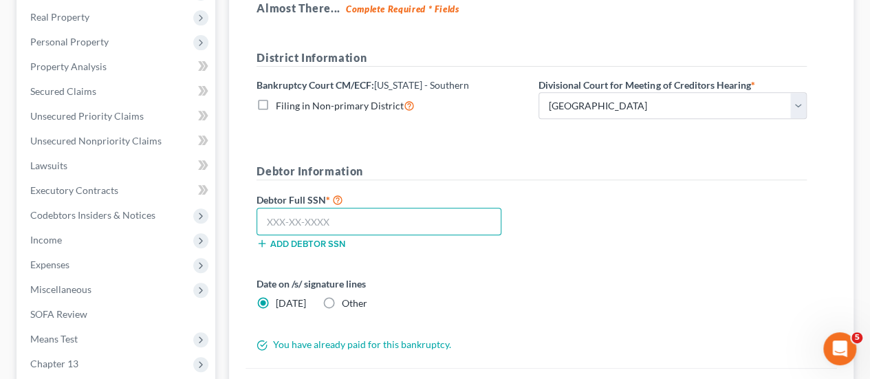
click at [296, 208] on input "text" at bounding box center [379, 222] width 245 height 28
type input "073-24-6515"
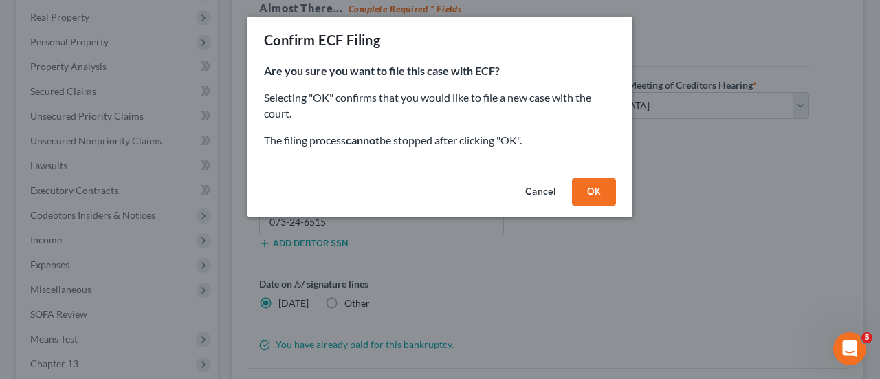
click at [589, 191] on button "OK" at bounding box center [594, 192] width 44 height 28
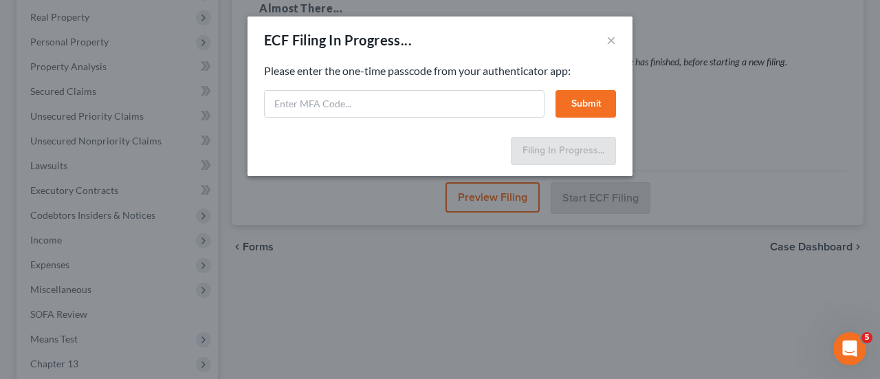
select select "2"
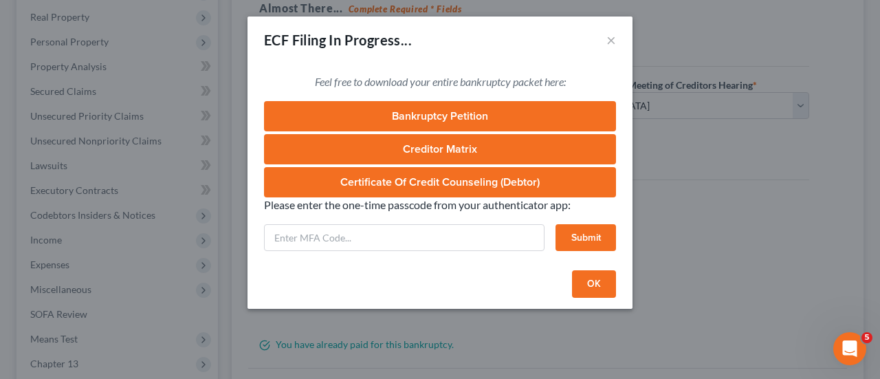
click at [723, 197] on div "ECF Filing In Progress... × Feel free to download your entire bankruptcy packet…" at bounding box center [440, 189] width 880 height 379
click at [586, 281] on button "OK" at bounding box center [594, 284] width 44 height 28
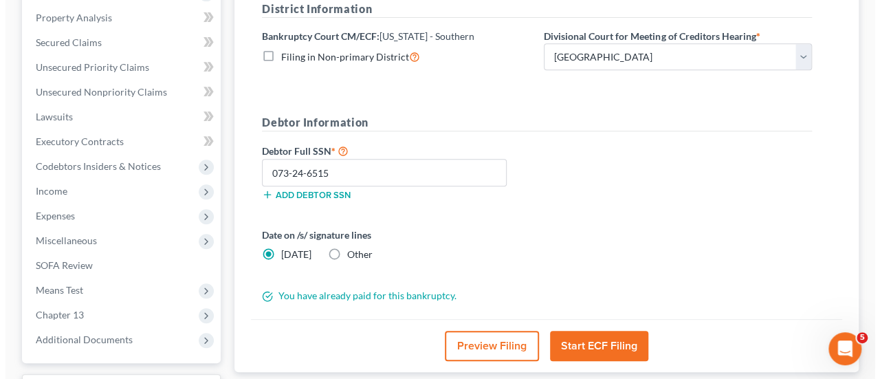
scroll to position [306, 0]
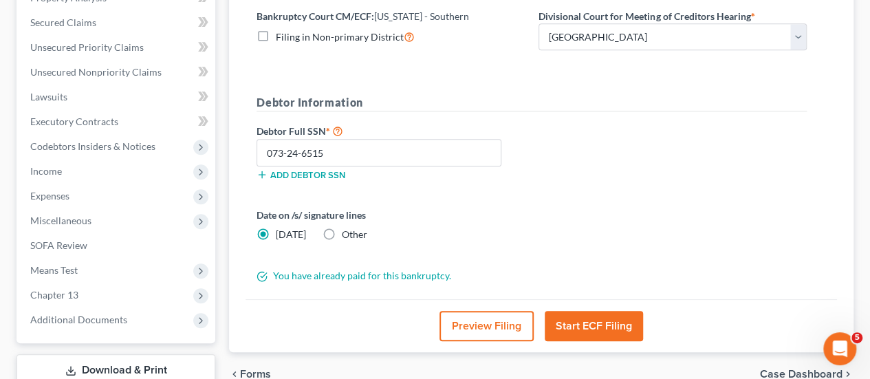
click at [590, 311] on button "Start ECF Filing" at bounding box center [594, 326] width 98 height 30
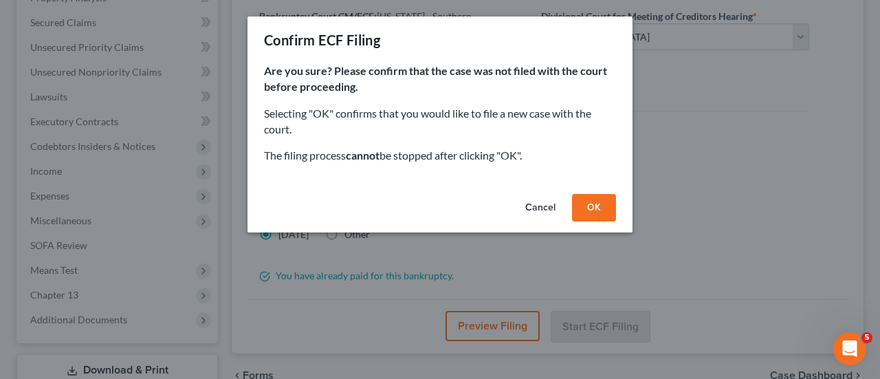
click at [597, 199] on button "OK" at bounding box center [594, 208] width 44 height 28
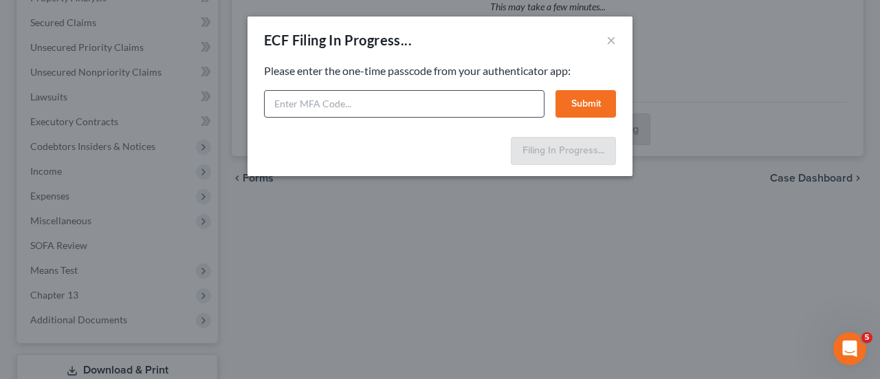
drag, startPoint x: 494, startPoint y: 89, endPoint x: 494, endPoint y: 102, distance: 13.8
click at [494, 89] on div "Please enter the one-time passcode from your authenticator app: Submit" at bounding box center [440, 90] width 352 height 54
click at [494, 104] on input "text" at bounding box center [404, 104] width 281 height 28
type input "206097"
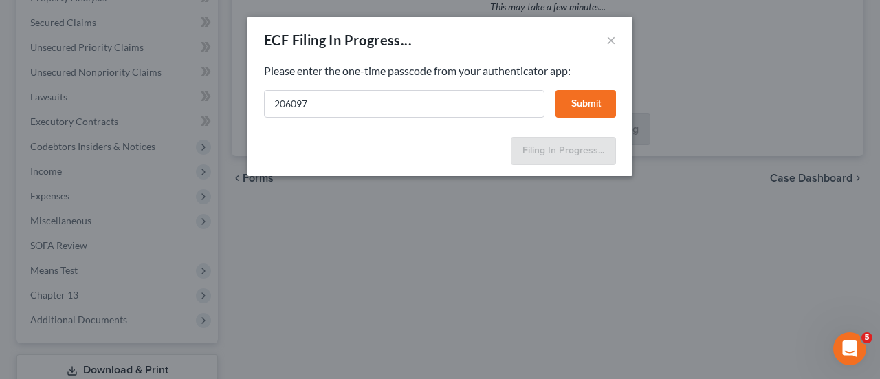
click at [607, 107] on button "Submit" at bounding box center [586, 104] width 61 height 28
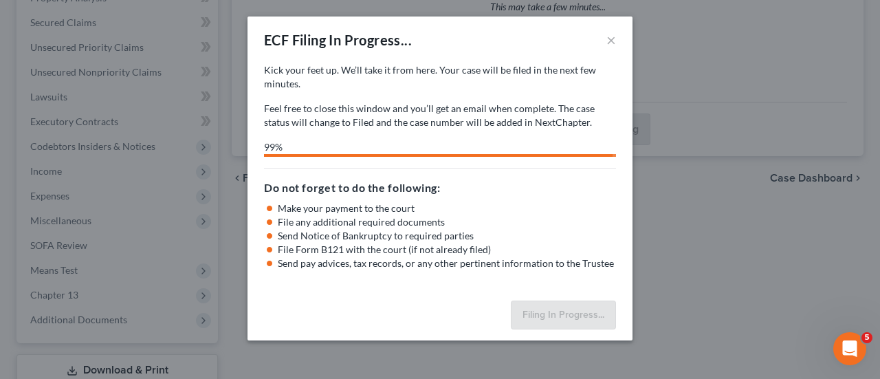
select select "2"
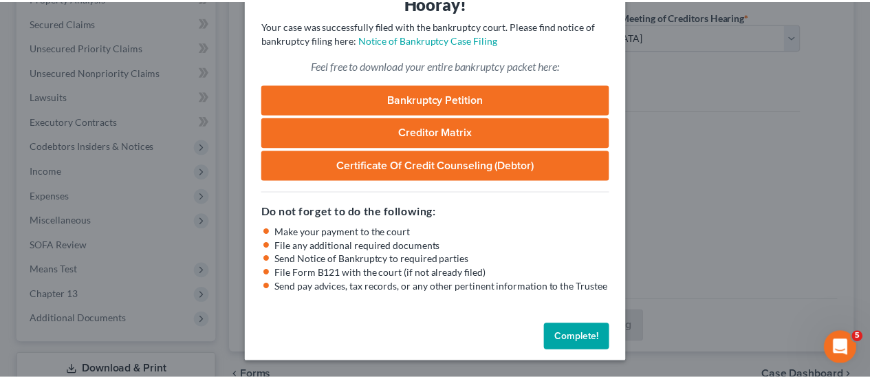
scroll to position [0, 0]
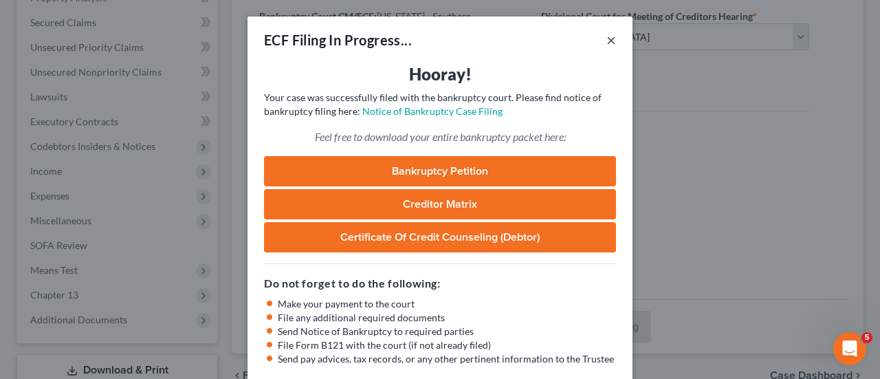
click at [607, 36] on button "×" at bounding box center [612, 40] width 10 height 17
